Goal: Transaction & Acquisition: Purchase product/service

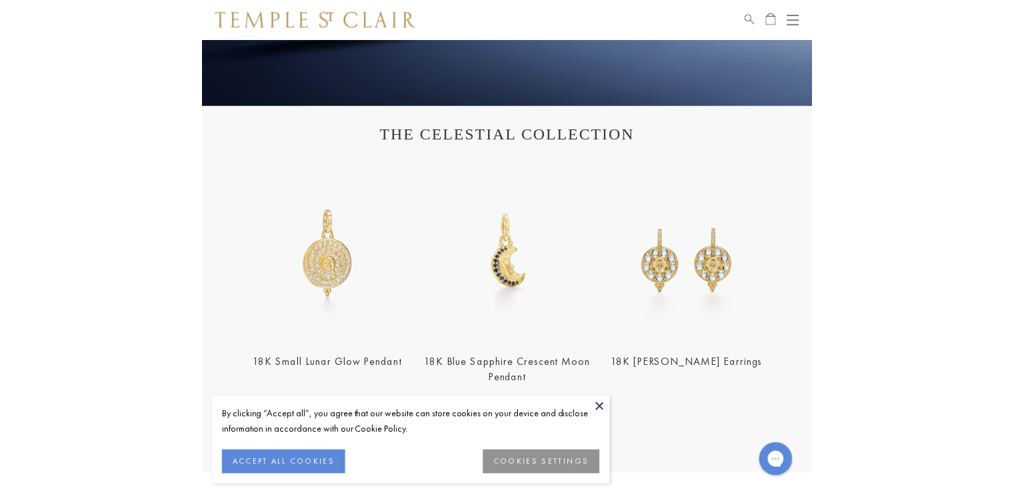
scroll to position [67, 0]
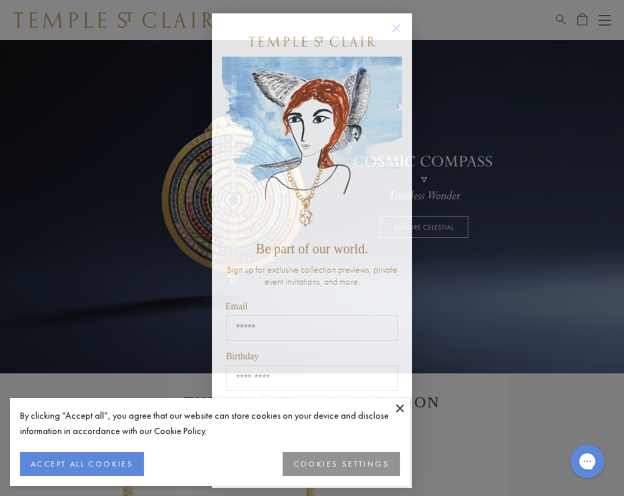
click at [480, 102] on div "Close dialog Be part of our world. Sign up for exclusive collection previews, p…" at bounding box center [312, 248] width 624 height 496
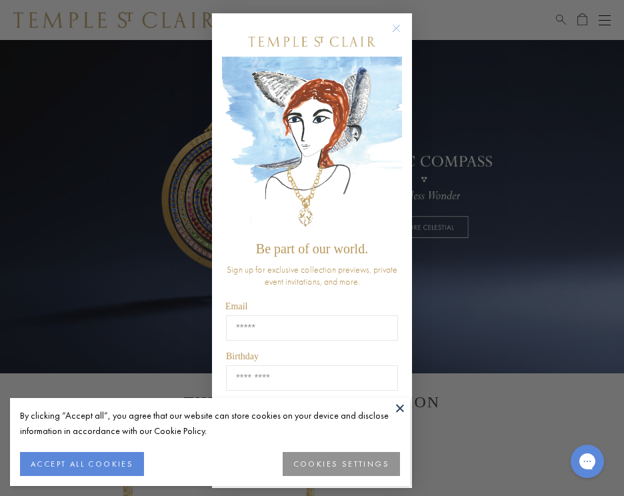
click at [393, 25] on circle "Close dialog" at bounding box center [397, 29] width 16 height 16
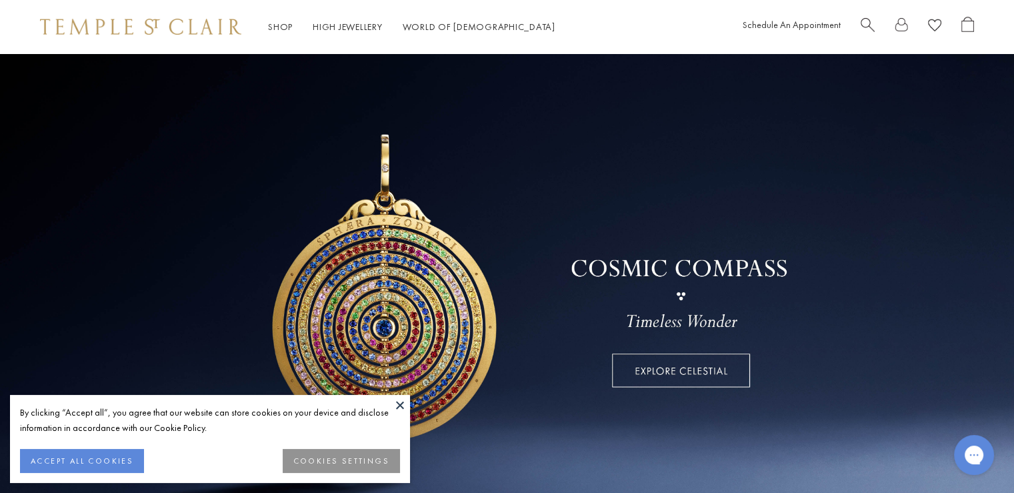
click at [863, 23] on span "Search" at bounding box center [868, 24] width 14 height 14
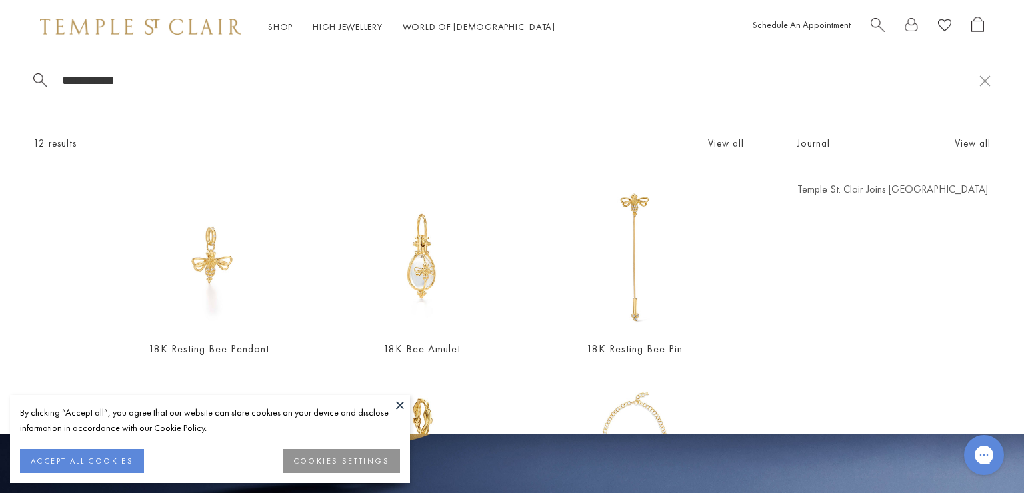
click at [90, 79] on input "**********" at bounding box center [520, 80] width 919 height 15
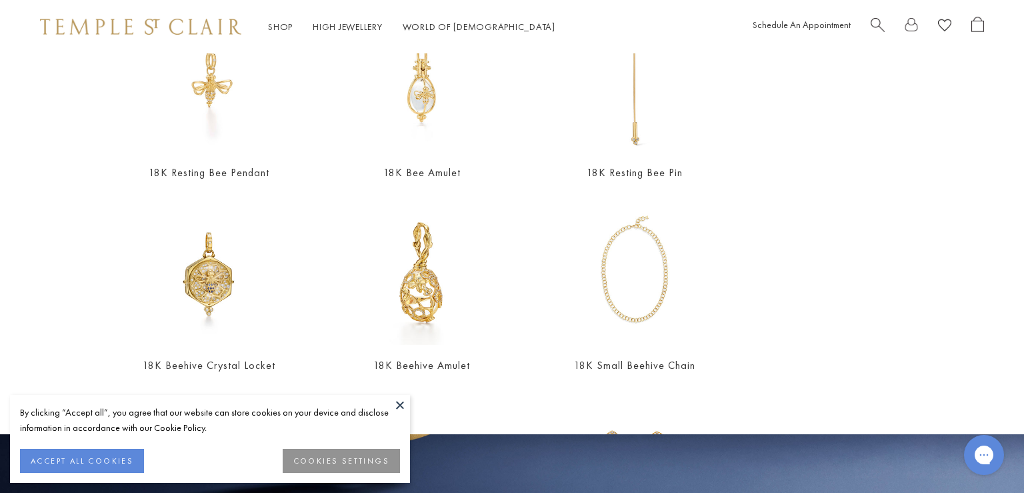
scroll to position [200, 0]
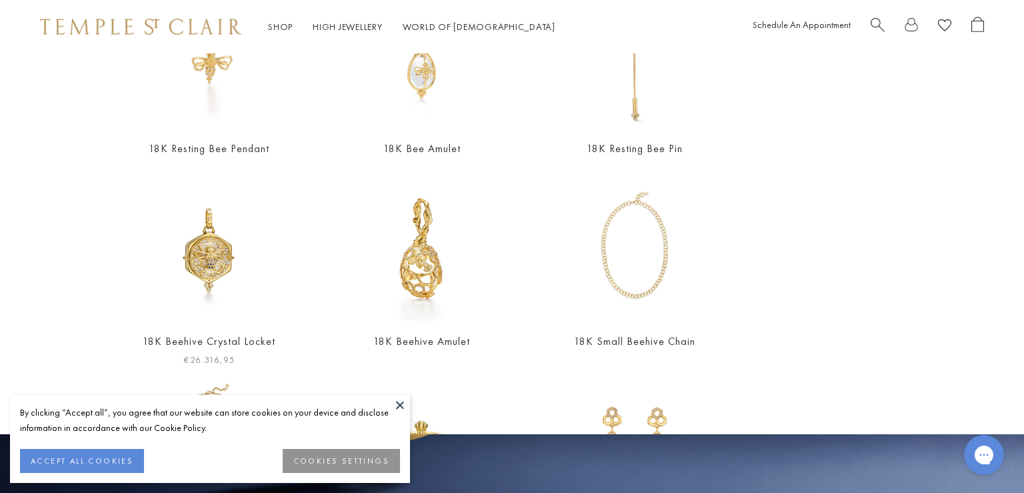
type input "**********"
click at [219, 249] on img at bounding box center [209, 248] width 146 height 146
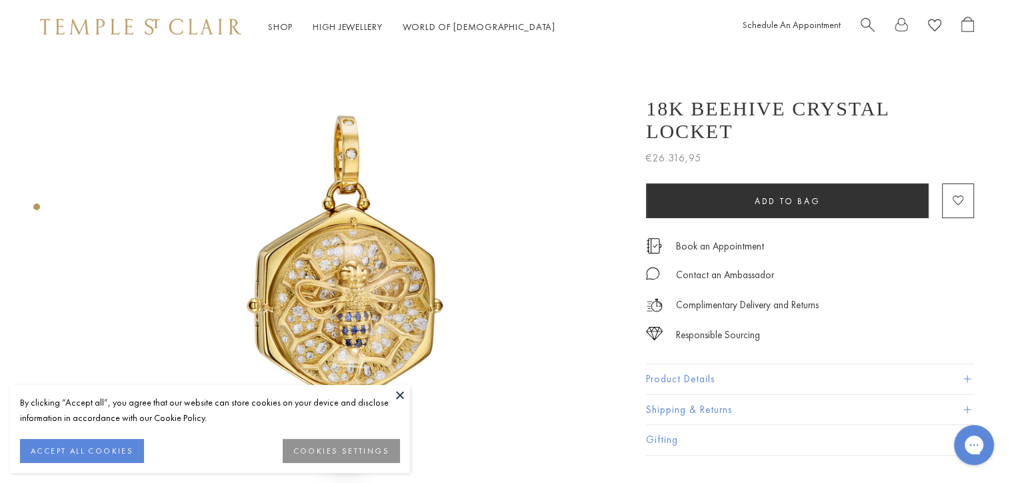
scroll to position [133, 0]
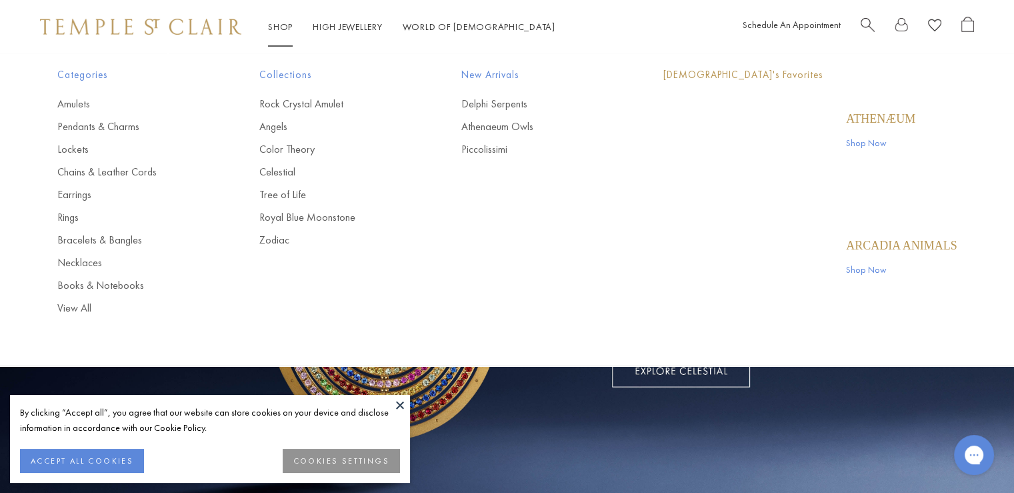
click at [281, 26] on link "Shop Shop" at bounding box center [280, 27] width 25 height 12
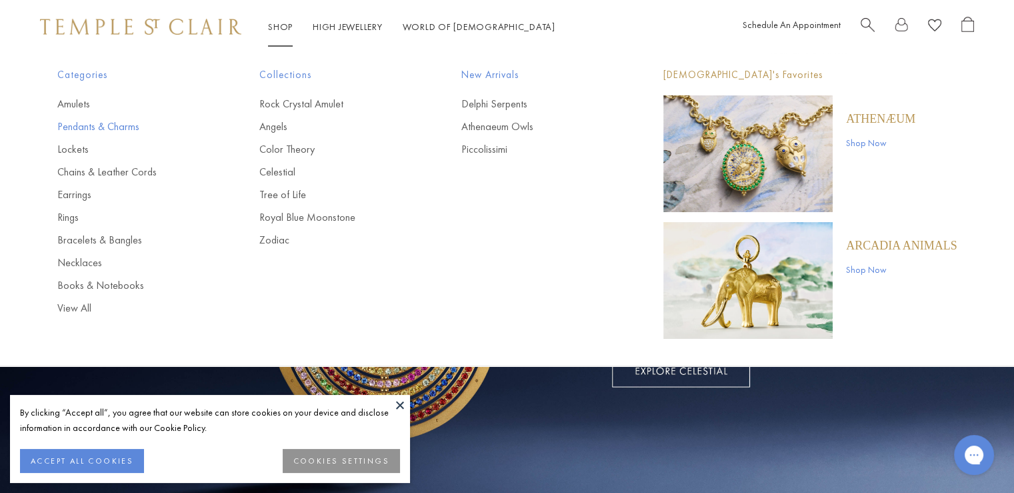
click at [120, 121] on link "Pendants & Charms" at bounding box center [131, 126] width 149 height 15
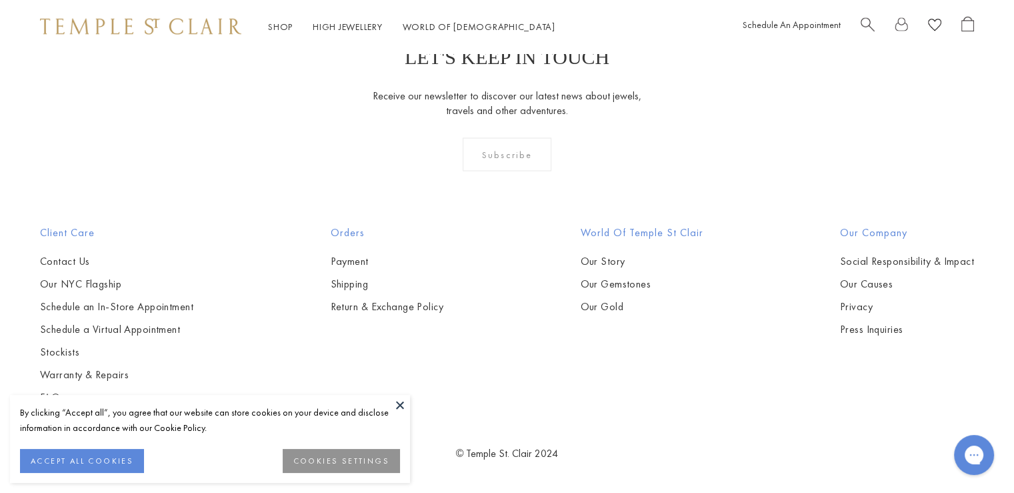
scroll to position [6366, 0]
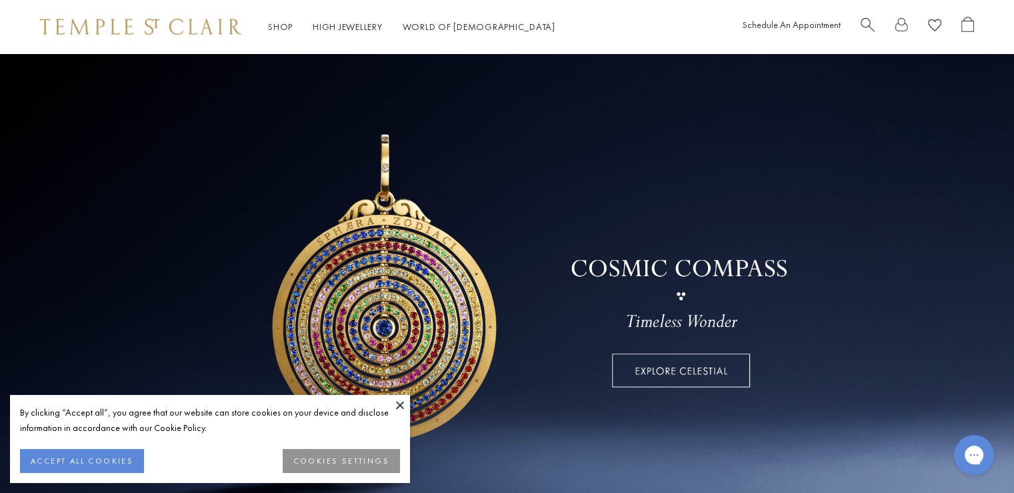
click at [758, 133] on link at bounding box center [507, 286] width 1014 height 467
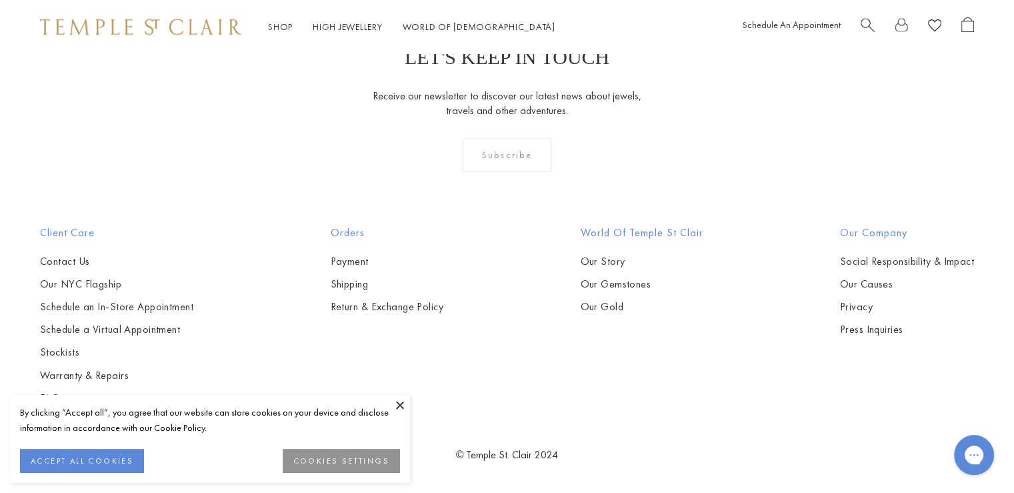
scroll to position [6019, 0]
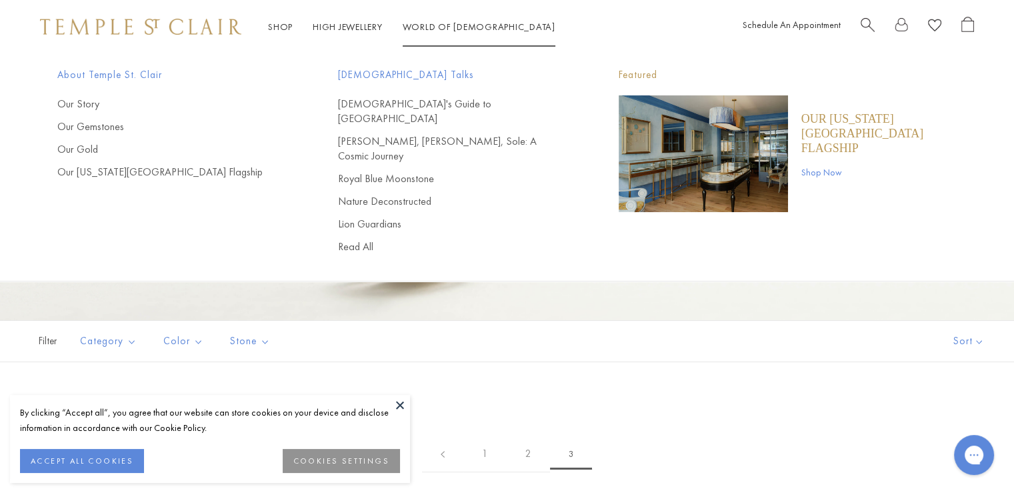
click at [456, 23] on link "World of Temple World of Temple" at bounding box center [479, 27] width 153 height 12
click at [399, 171] on link "Royal Blue Moonstone" at bounding box center [451, 178] width 227 height 15
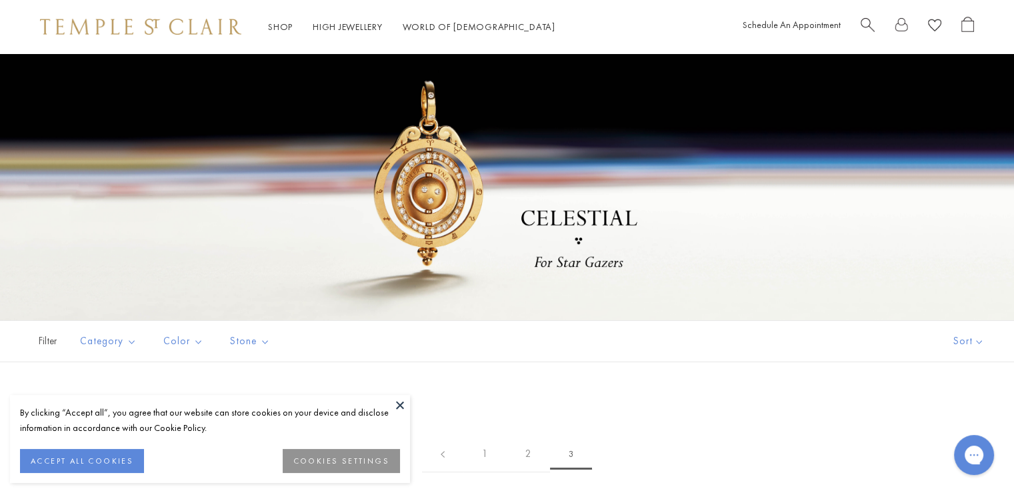
click at [863, 25] on span "Search" at bounding box center [868, 24] width 14 height 14
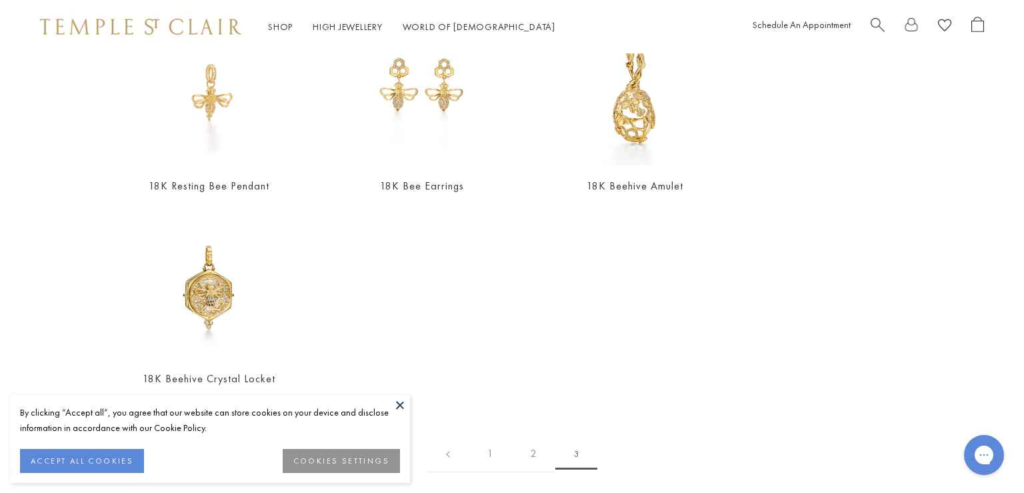
scroll to position [557, 0]
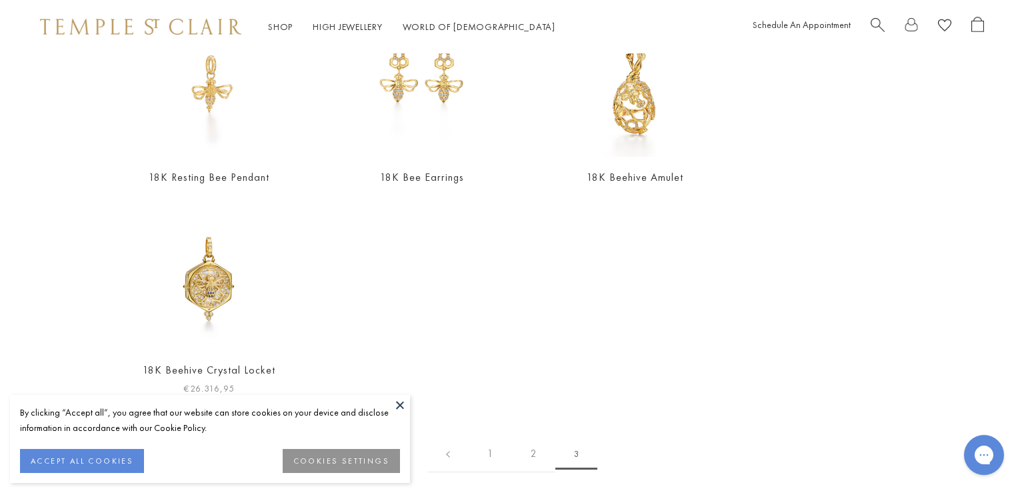
type input "***"
click at [206, 275] on img at bounding box center [209, 276] width 146 height 146
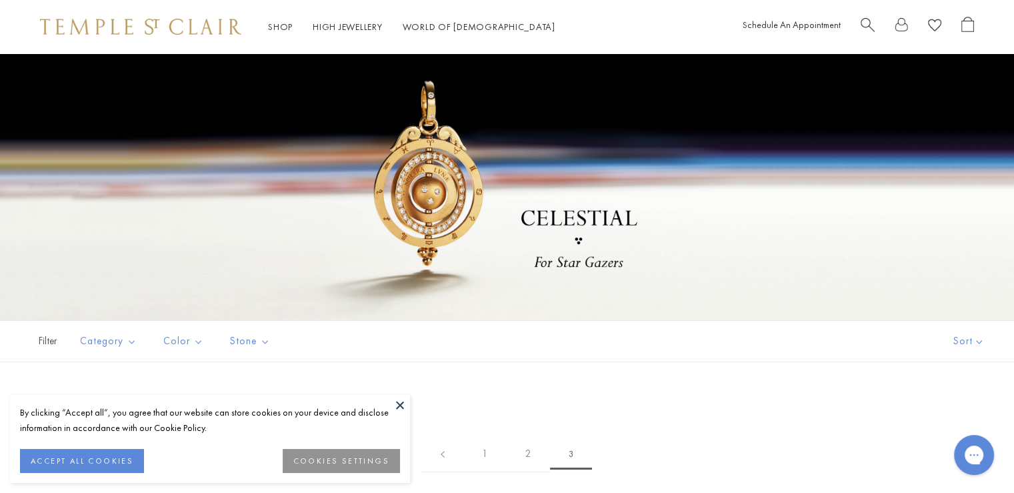
click at [661, 43] on div "Shop Shop Categories Amulets Pendants & Charms Lockets Chains & Leather Cords E…" at bounding box center [507, 26] width 1014 height 53
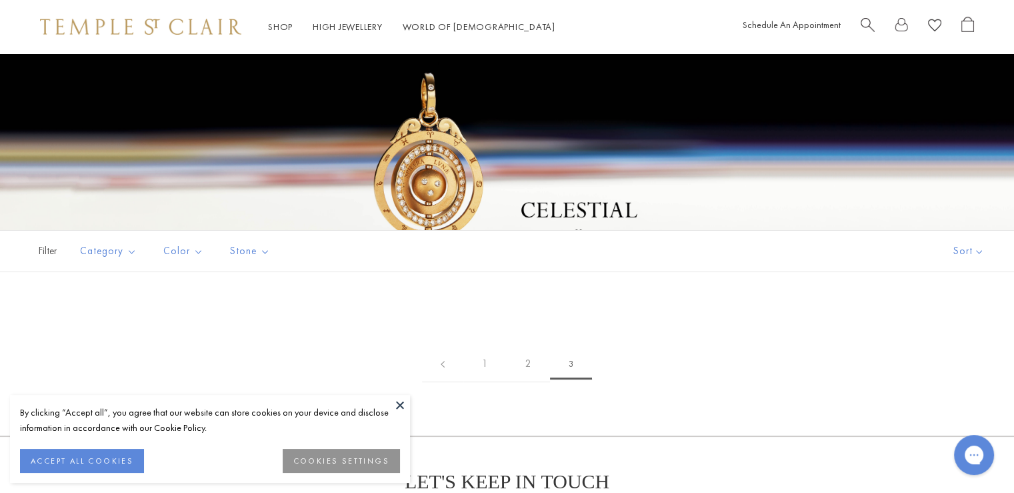
scroll to position [67, 0]
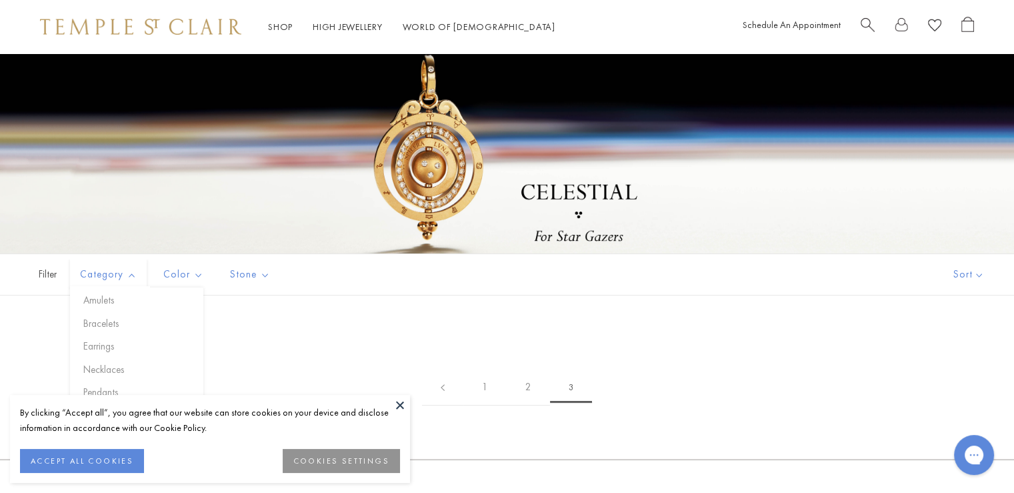
click at [55, 283] on span "Filter" at bounding box center [33, 274] width 67 height 41
click at [43, 271] on span "Filter" at bounding box center [33, 274] width 67 height 41
click at [47, 276] on span "Filter" at bounding box center [33, 274] width 67 height 41
click at [19, 317] on div "Filter Sort Category Amulets Bracelets Earrings Necklaces Pendants Rings" at bounding box center [507, 355] width 1014 height 205
click at [38, 277] on span "Filter" at bounding box center [33, 274] width 67 height 41
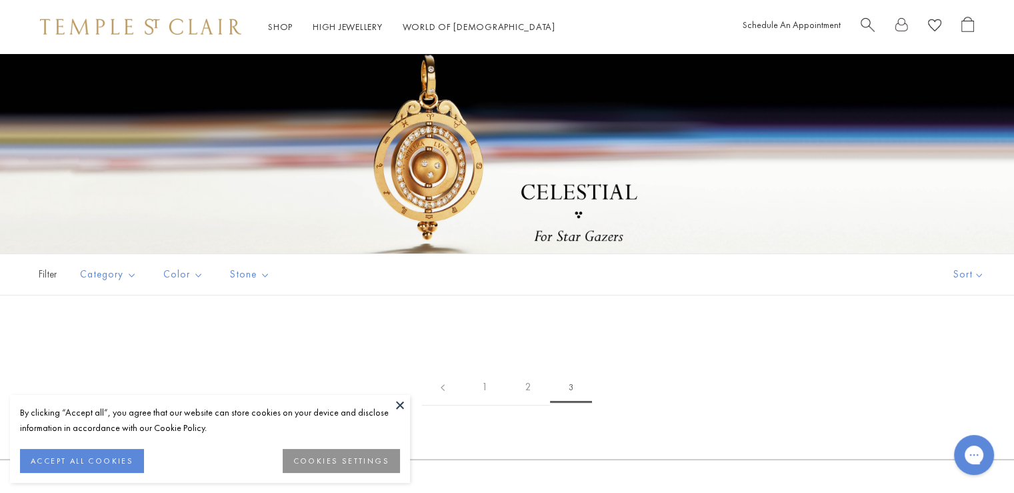
click at [46, 276] on span "Filter" at bounding box center [33, 274] width 67 height 41
click at [113, 275] on span "Category" at bounding box center [109, 274] width 73 height 17
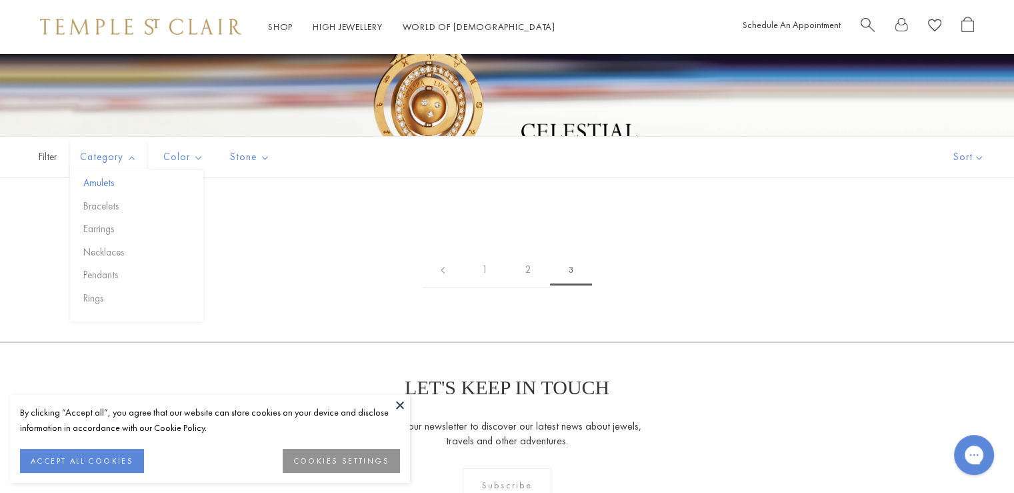
scroll to position [200, 0]
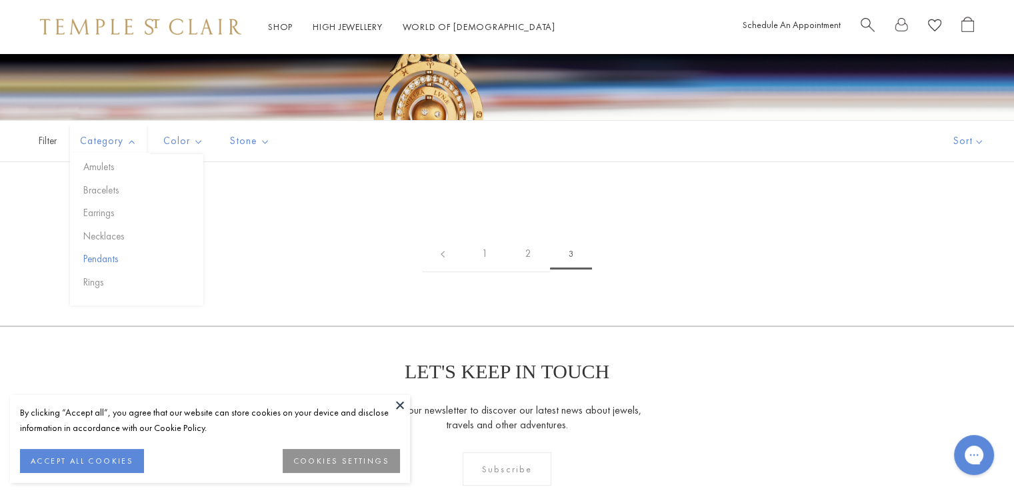
click at [115, 261] on button "Pendants" at bounding box center [141, 258] width 123 height 15
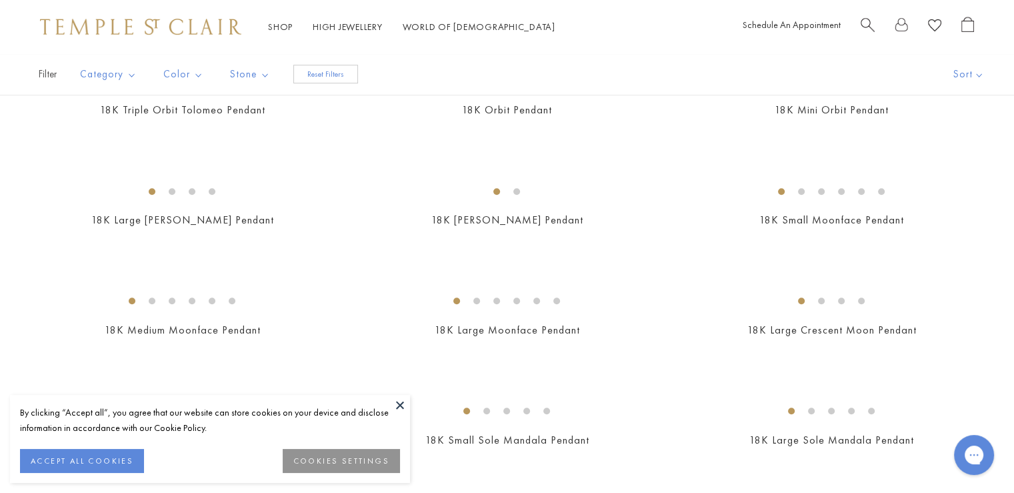
scroll to position [733, 0]
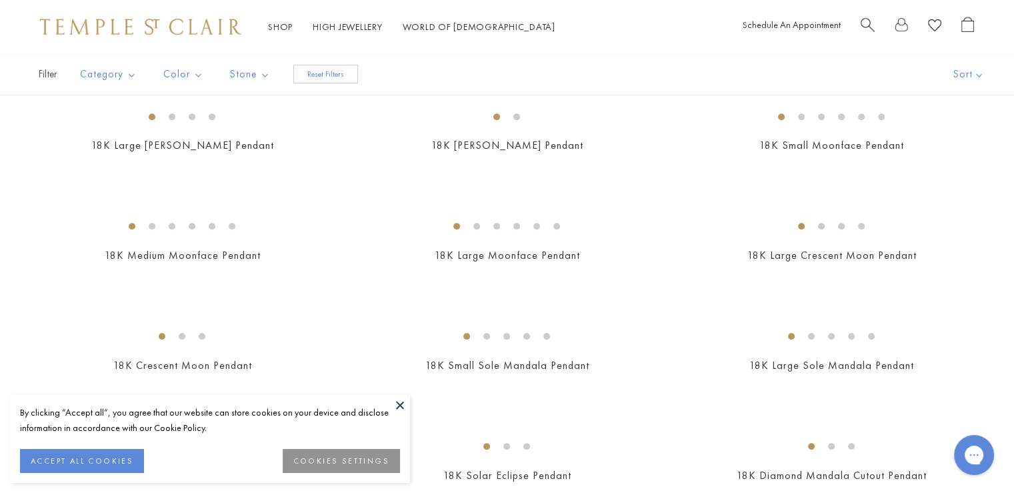
click at [0, 0] on img at bounding box center [0, 0] width 0 height 0
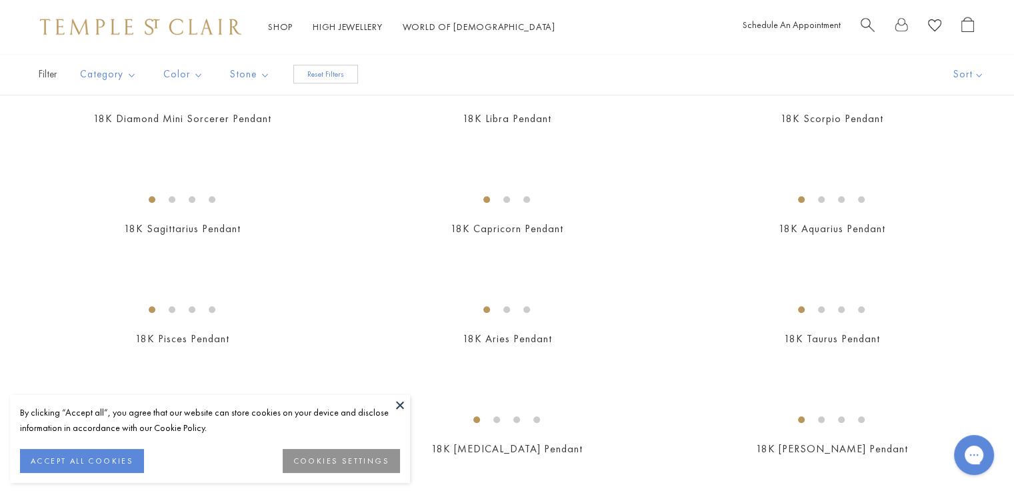
scroll to position [1133, 0]
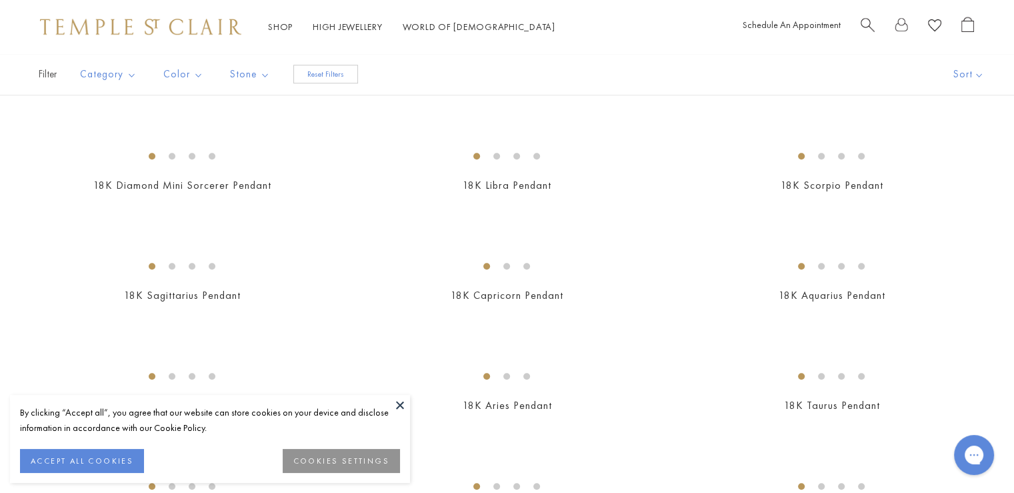
click at [0, 0] on img at bounding box center [0, 0] width 0 height 0
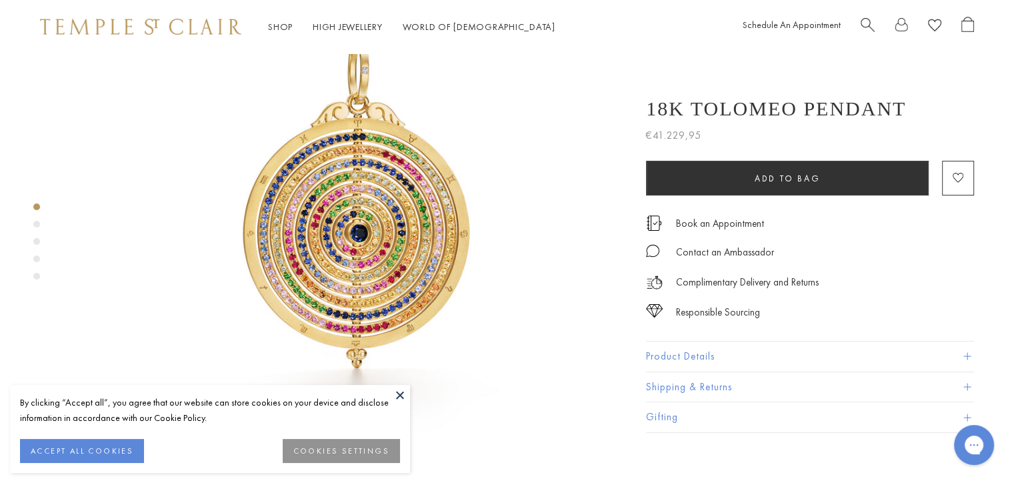
scroll to position [200, 0]
